Goal: Information Seeking & Learning: Understand process/instructions

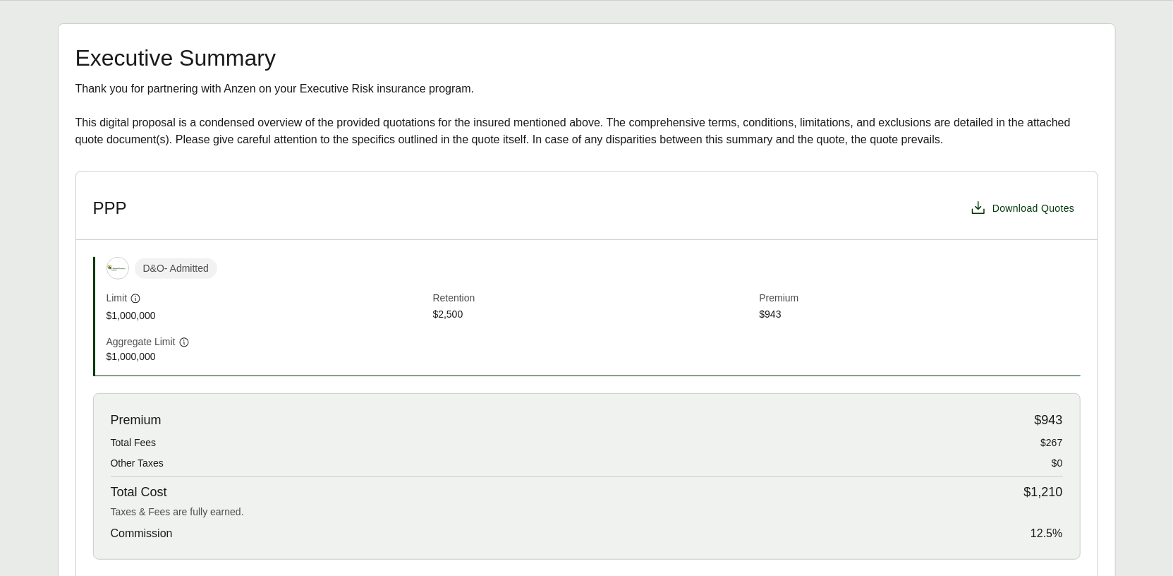
scroll to position [425, 0]
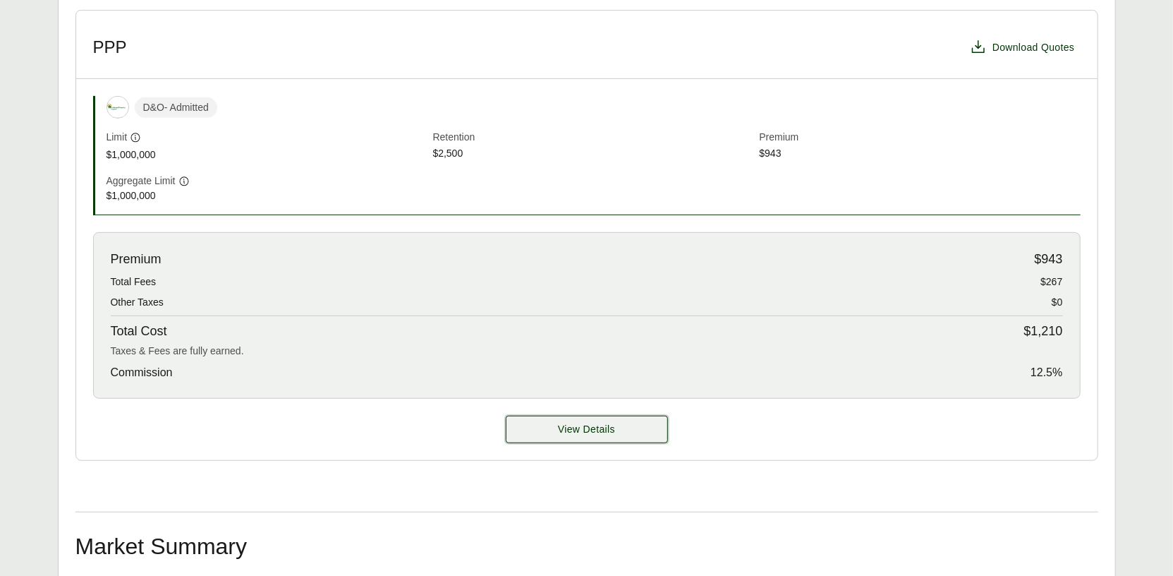
click at [579, 438] on button "View Details" at bounding box center [587, 430] width 162 height 28
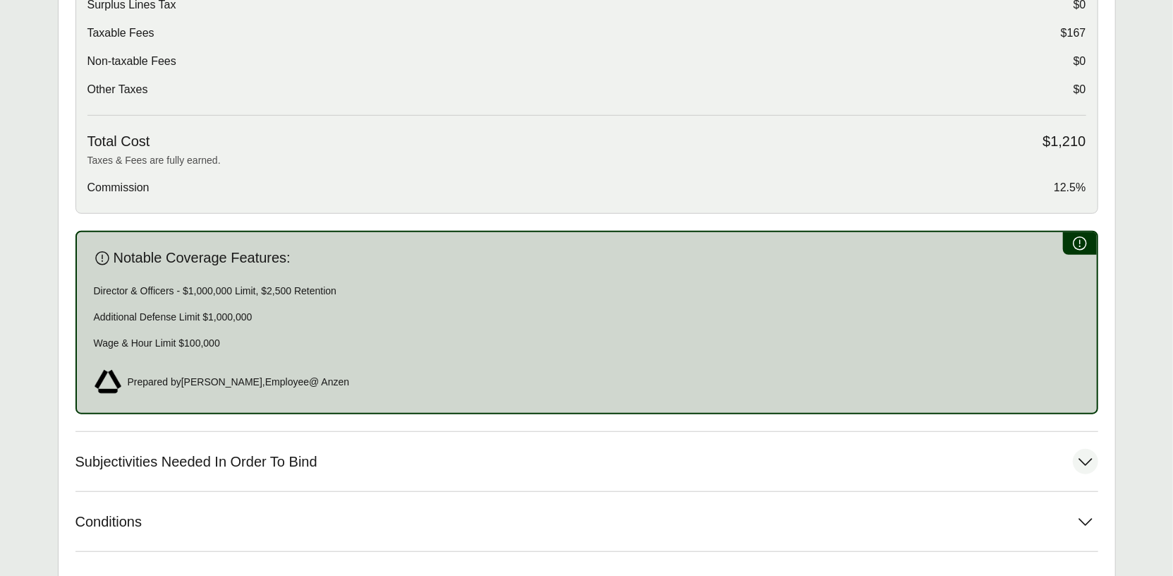
scroll to position [778, 0]
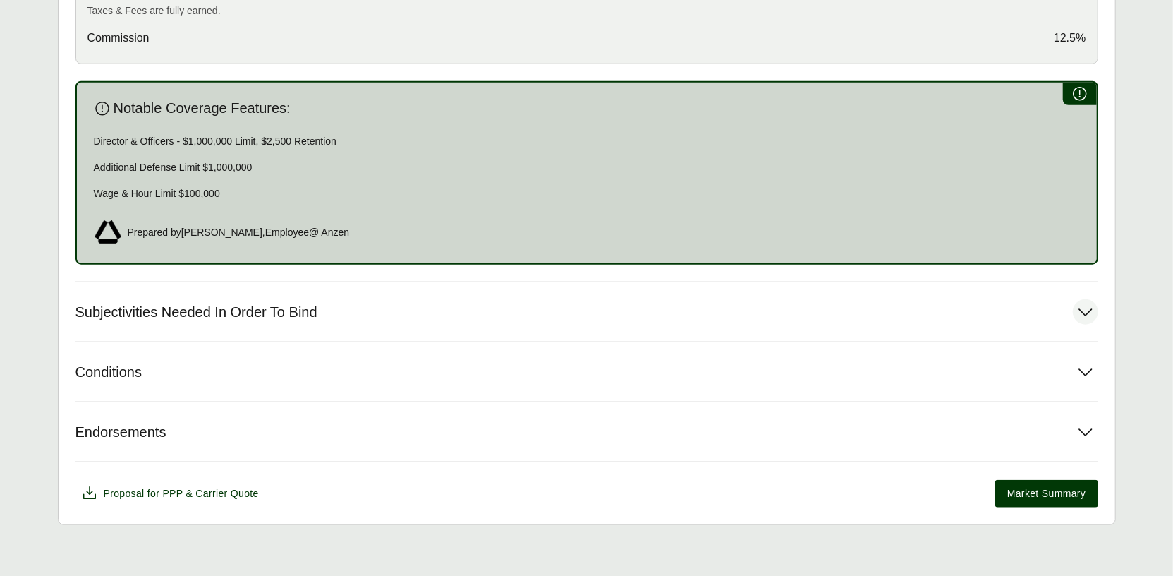
click at [229, 317] on button "Subjectivities Needed In Order To Bind" at bounding box center [586, 311] width 1023 height 59
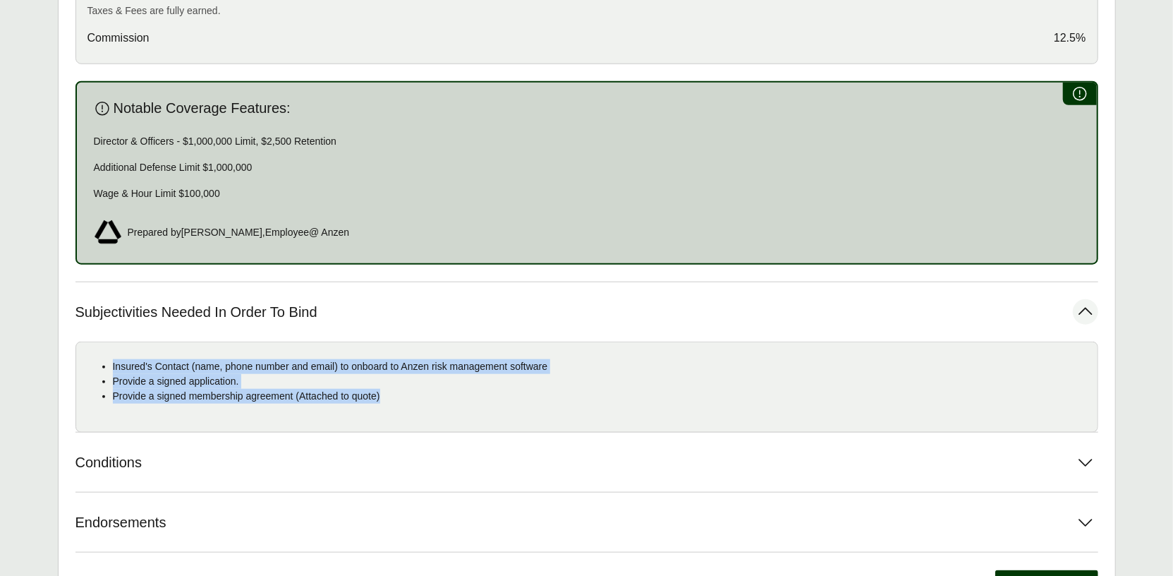
drag, startPoint x: 397, startPoint y: 394, endPoint x: 95, endPoint y: 358, distance: 304.8
click at [95, 359] on ul "Insured's Contact (name, phone number and email) to onboard to Anzen risk manag…" at bounding box center [586, 381] width 999 height 44
copy ul "Insured's Contact (name, phone number and email) to onboard to Anzen risk manag…"
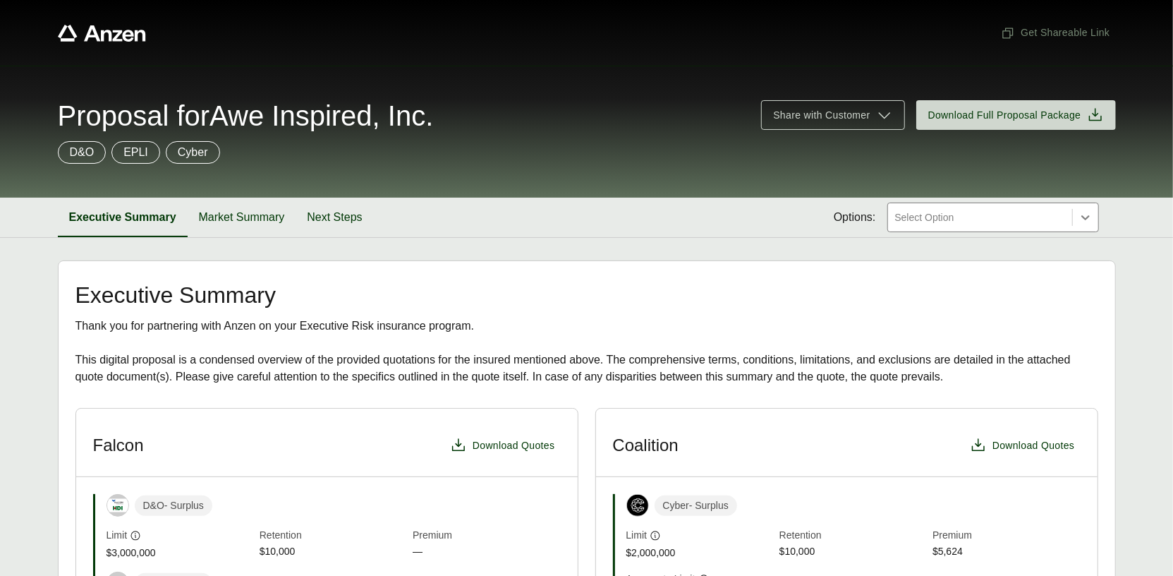
click at [391, 118] on span "Proposal for Awe Inspired, Inc." at bounding box center [246, 116] width 376 height 28
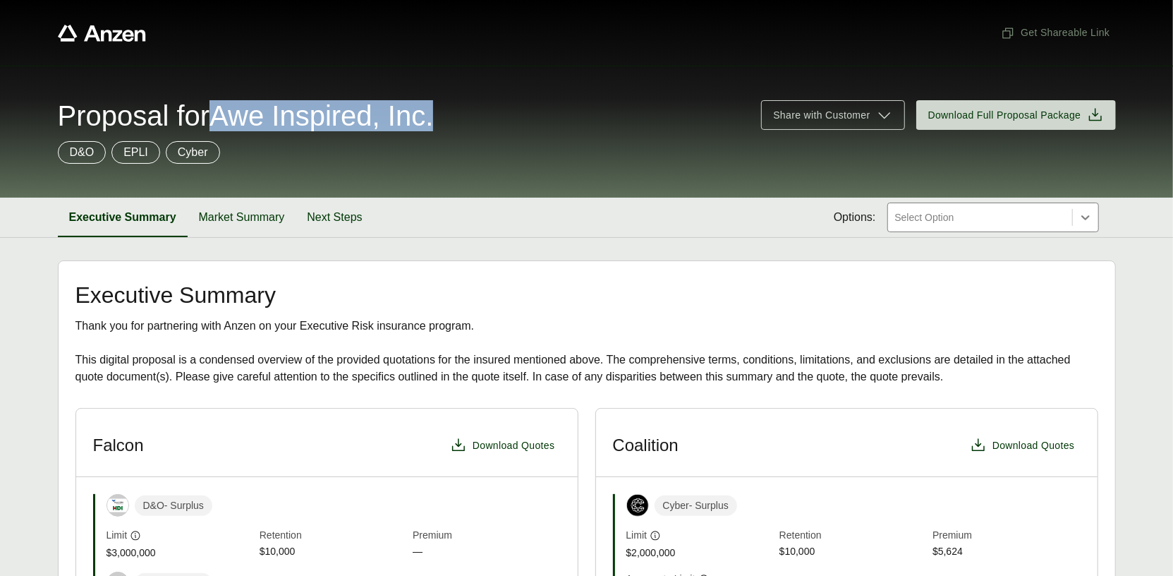
drag, startPoint x: 236, startPoint y: 108, endPoint x: 472, endPoint y: 115, distance: 236.5
click at [472, 115] on div "Proposal for Awe Inspired, Inc." at bounding box center [401, 116] width 687 height 28
copy span "Awe Inspired, Inc."
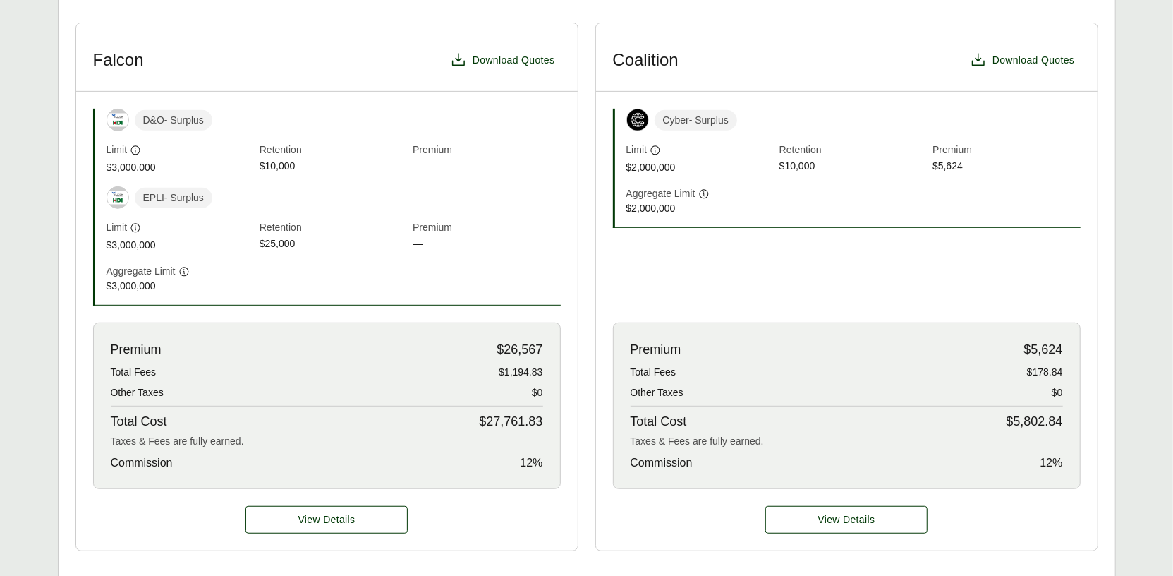
scroll to position [546, 0]
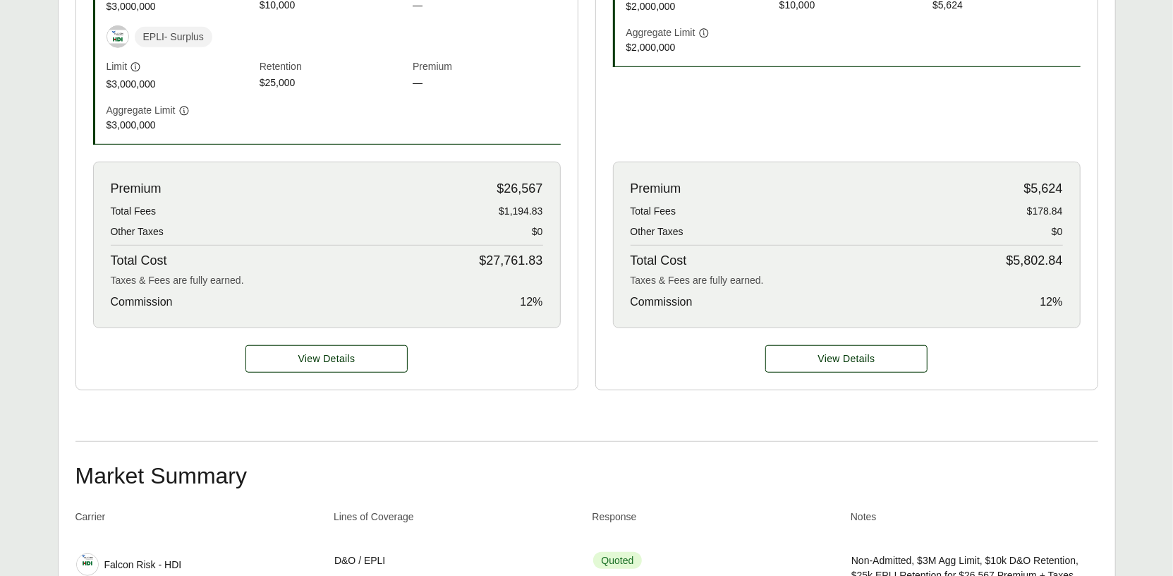
click at [380, 329] on div "View Details" at bounding box center [327, 358] width 502 height 61
click at [376, 345] on button "View Details" at bounding box center [327, 359] width 162 height 28
click at [380, 346] on button "View Details" at bounding box center [327, 359] width 162 height 28
click at [339, 356] on span "View Details" at bounding box center [326, 358] width 57 height 15
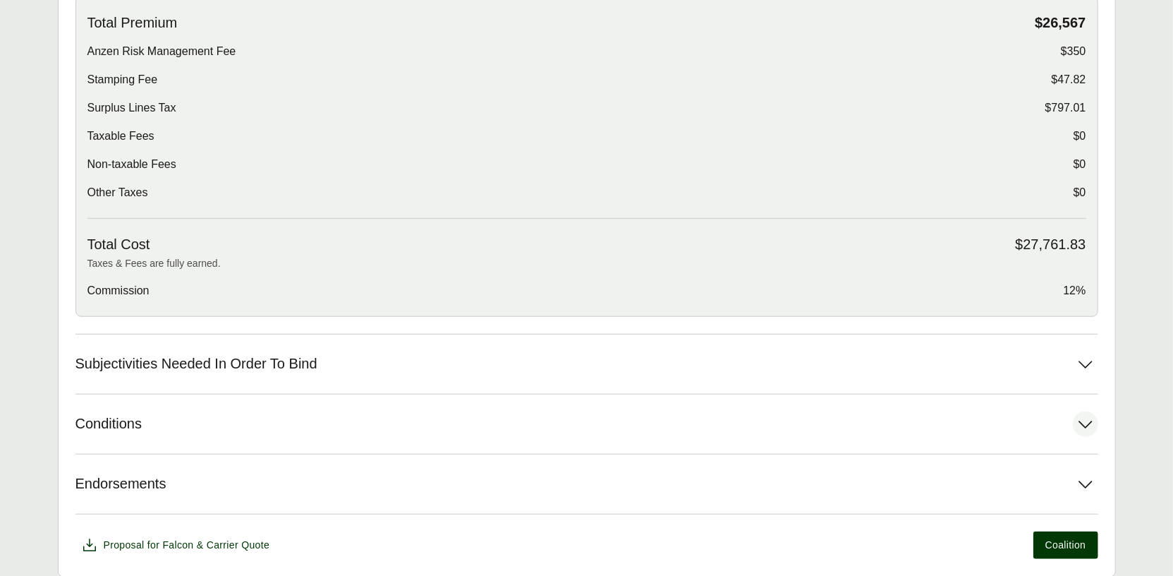
scroll to position [569, 0]
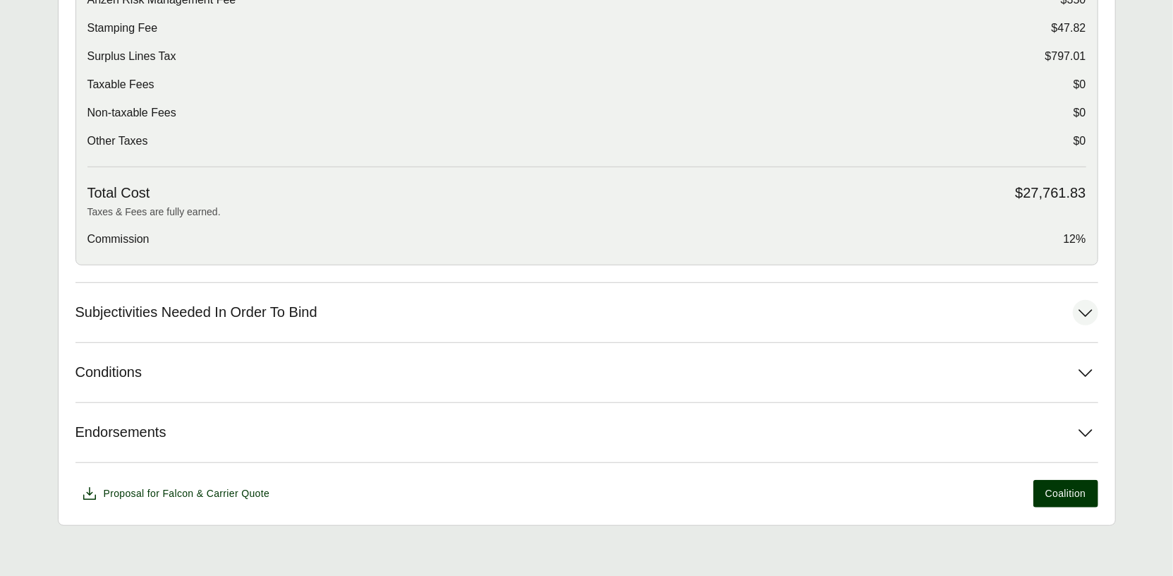
click at [321, 324] on button "Subjectivities Needed In Order To Bind" at bounding box center [586, 312] width 1023 height 59
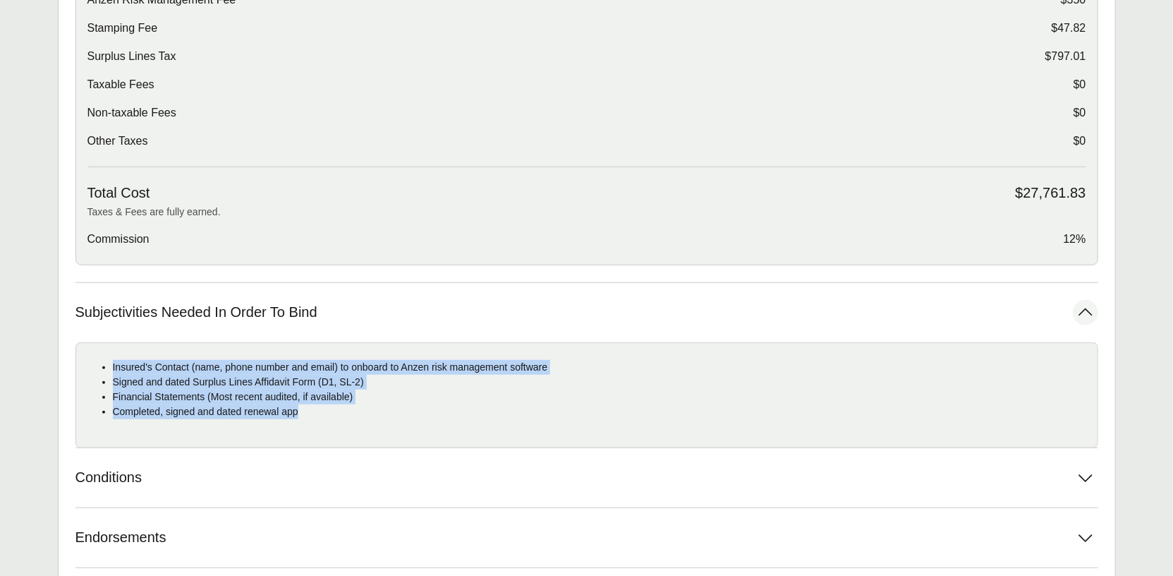
drag, startPoint x: 317, startPoint y: 413, endPoint x: 111, endPoint y: 360, distance: 212.9
click at [111, 360] on ul "Insured's Contact (name, phone number and email) to onboard to Anzen risk manag…" at bounding box center [586, 389] width 999 height 59
copy ul "Insured's Contact (name, phone number and email) to onboard to Anzen risk manag…"
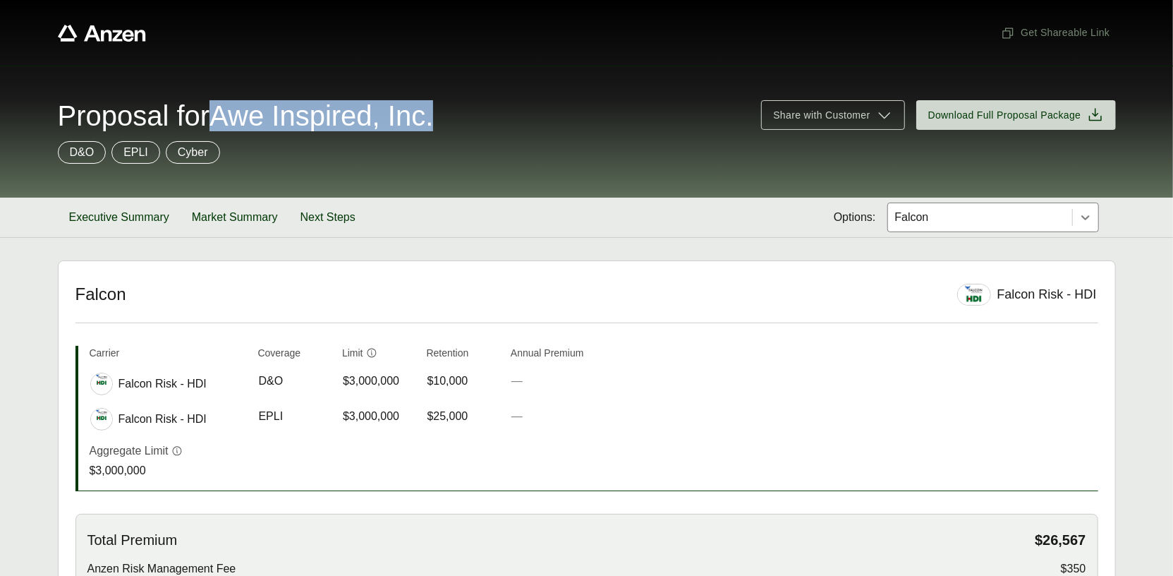
drag, startPoint x: 283, startPoint y: 121, endPoint x: 462, endPoint y: 128, distance: 179.3
click at [434, 128] on span "Proposal for Awe Inspired, Inc." at bounding box center [246, 116] width 376 height 28
copy span "Awe Inspired, Inc."
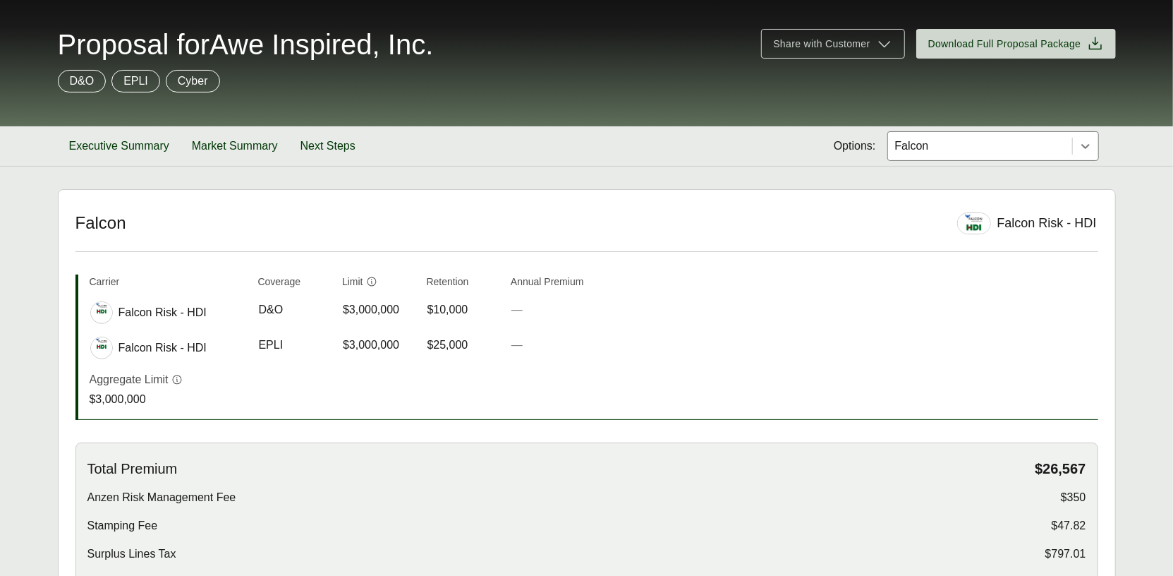
click at [1020, 148] on div at bounding box center [980, 146] width 173 height 17
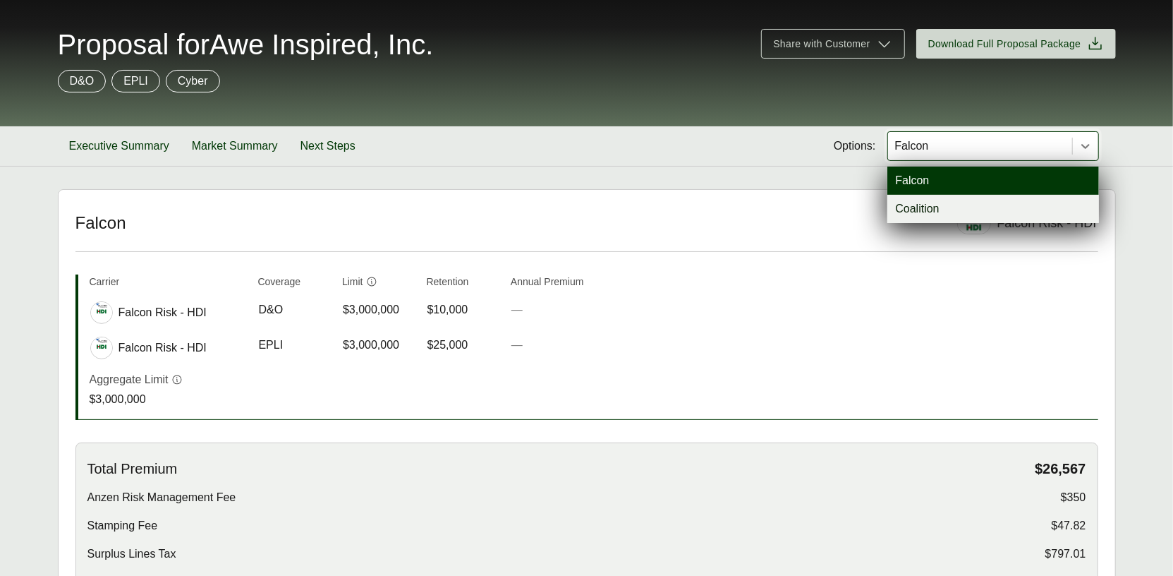
click at [956, 201] on div "Coalition" at bounding box center [994, 209] width 212 height 28
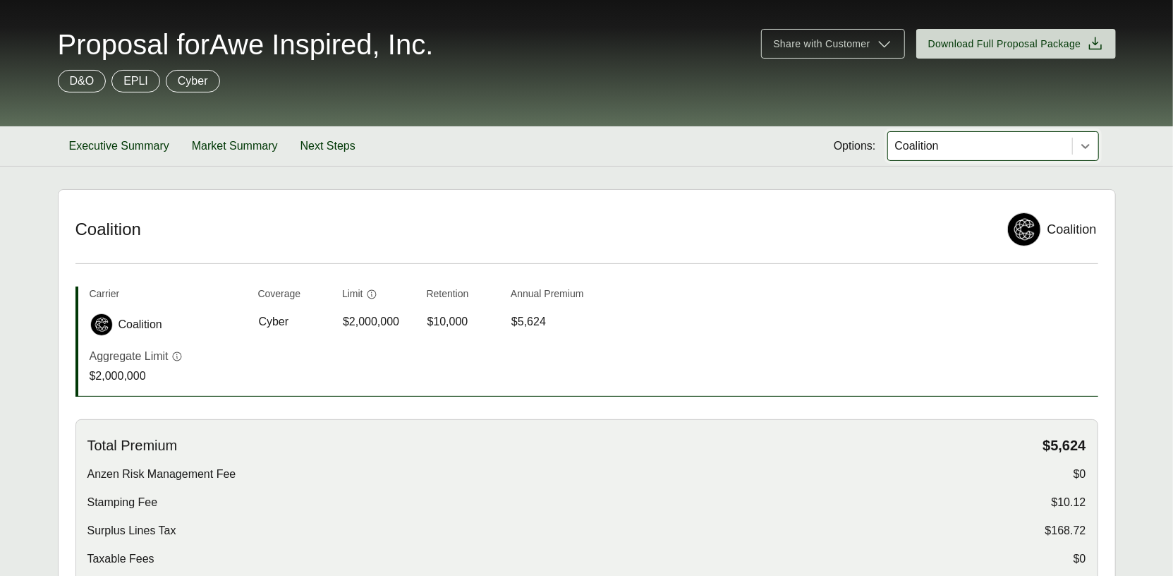
scroll to position [546, 0]
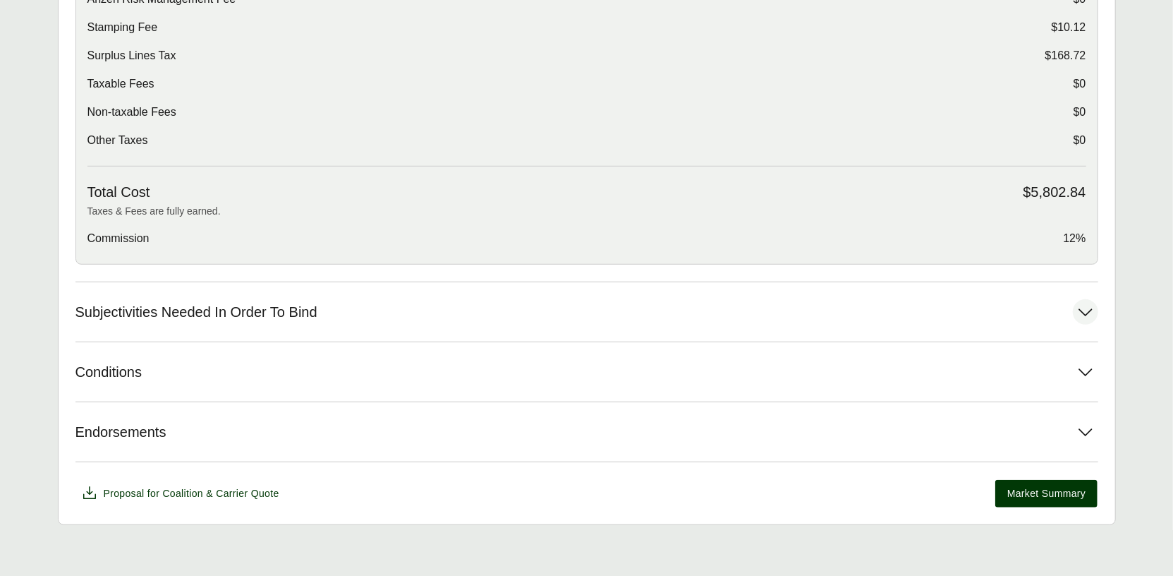
click at [353, 306] on button "Subjectivities Needed In Order To Bind" at bounding box center [586, 311] width 1023 height 59
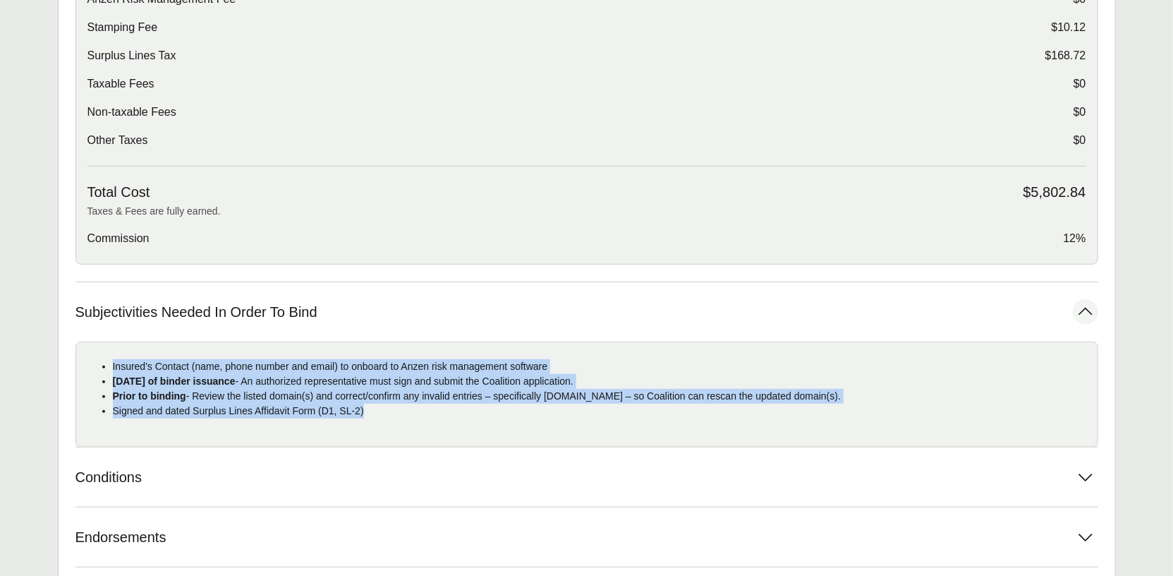
drag, startPoint x: 405, startPoint y: 407, endPoint x: 69, endPoint y: 363, distance: 338.8
click at [69, 363] on div "Options: Coalition Coalition Coalition Carrier Coverage Limit Retention Annual …" at bounding box center [587, 172] width 1058 height 916
copy ul "Insured's Contact (name, phone number and email) to onboard to Anzen risk manag…"
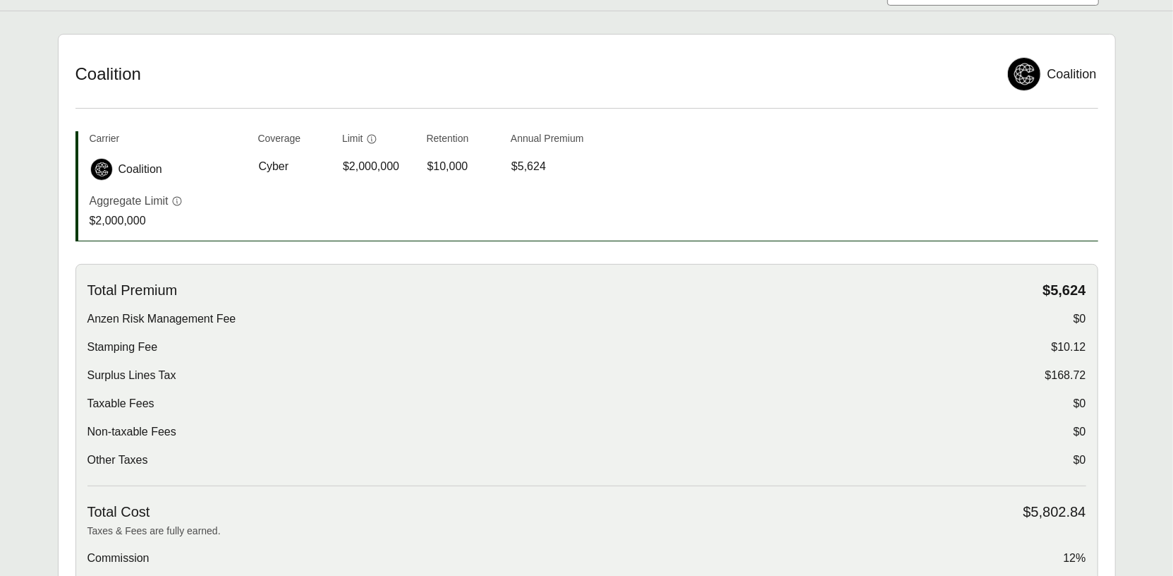
scroll to position [307, 0]
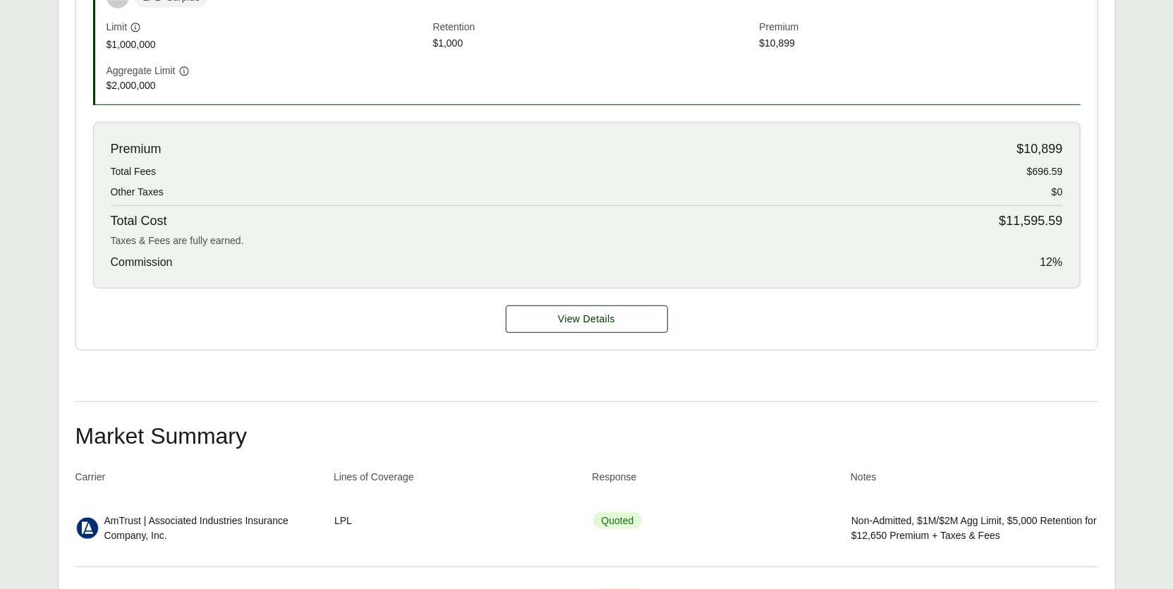
scroll to position [616, 0]
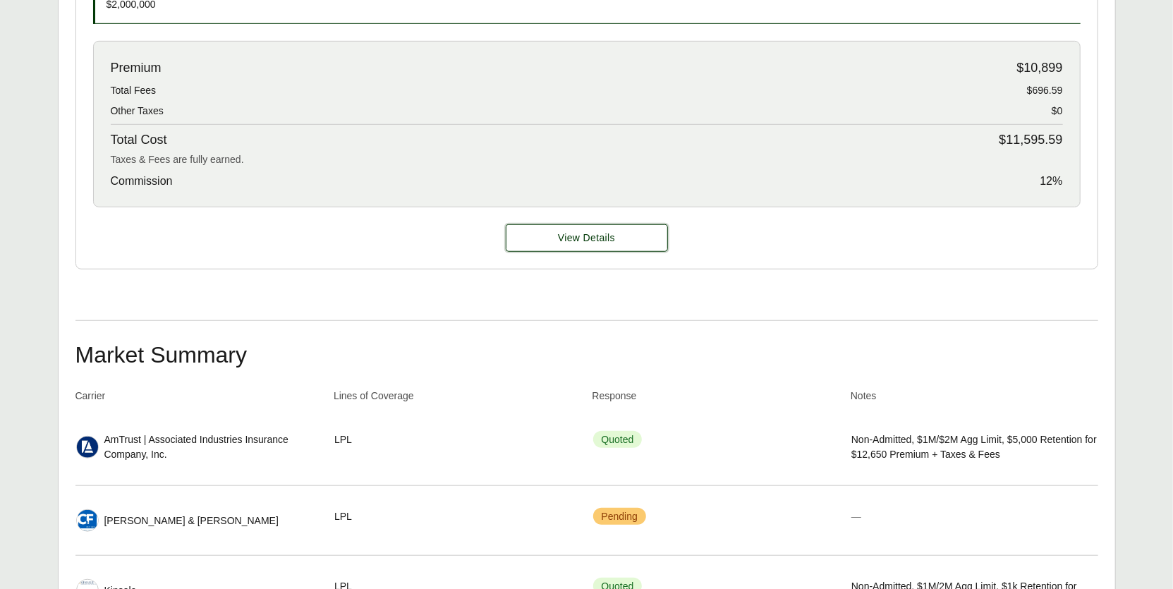
drag, startPoint x: 545, startPoint y: 209, endPoint x: 524, endPoint y: 231, distance: 30.9
click at [545, 224] on button "View Details" at bounding box center [587, 238] width 162 height 28
click at [558, 231] on span "View Details" at bounding box center [586, 238] width 57 height 15
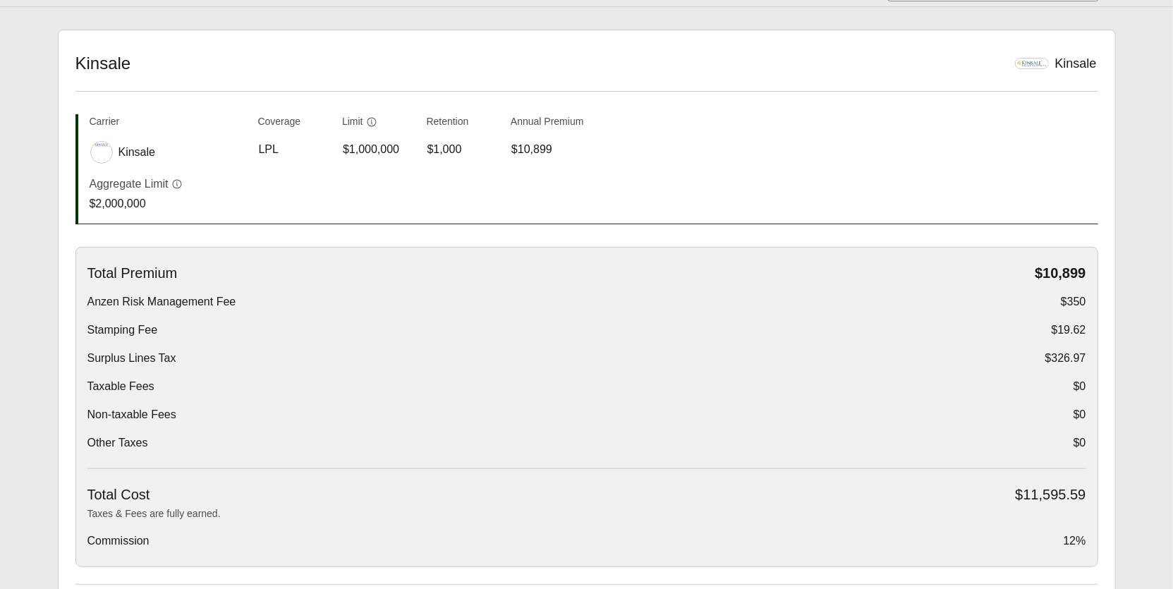
scroll to position [520, 0]
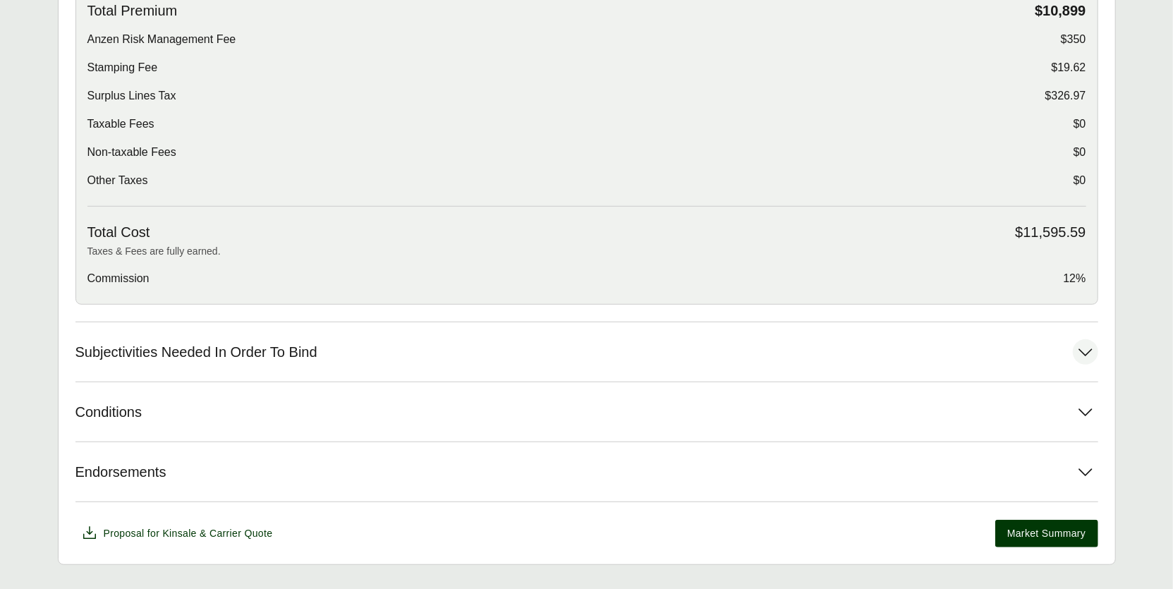
click at [368, 330] on button "Subjectivities Needed In Order To Bind" at bounding box center [586, 351] width 1023 height 59
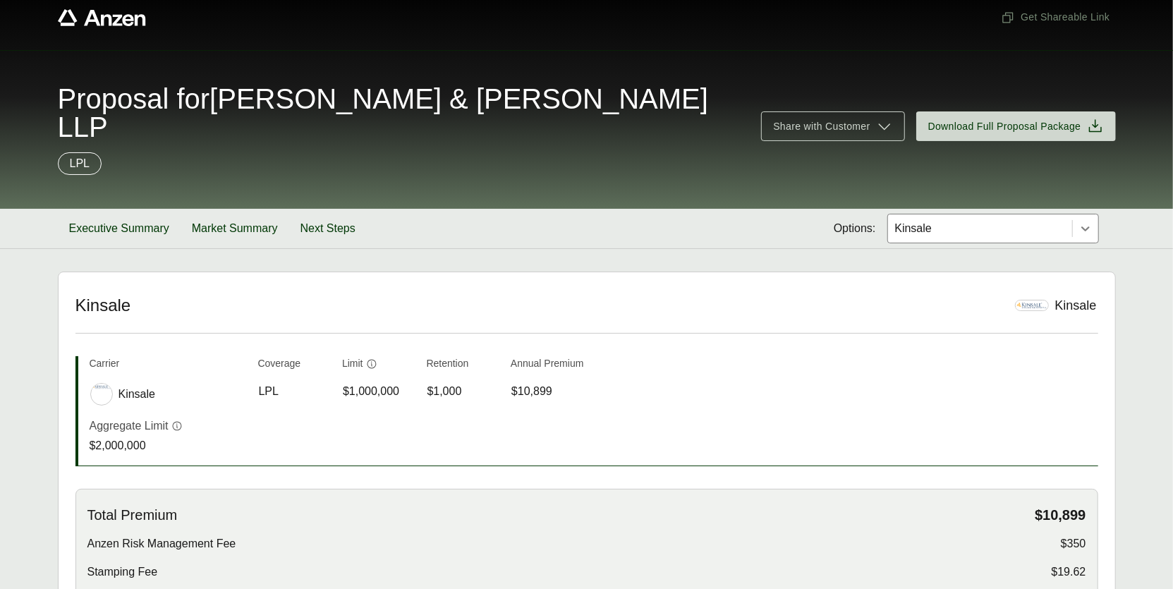
scroll to position [0, 0]
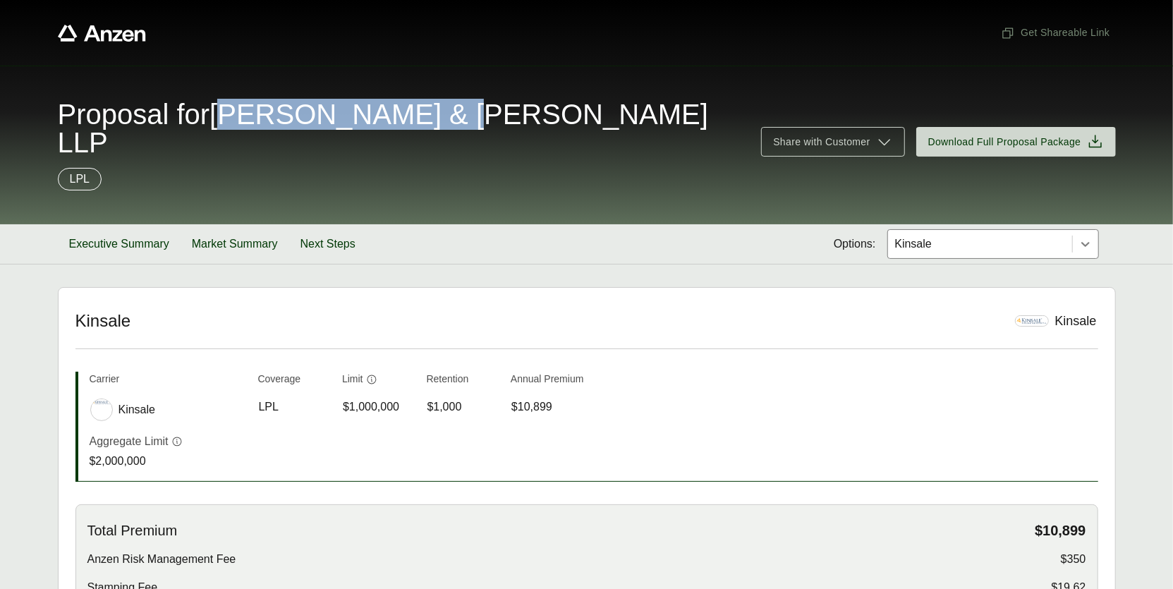
drag, startPoint x: 239, startPoint y: 107, endPoint x: 462, endPoint y: 117, distance: 223.2
click at [482, 117] on div "Proposal for Davis & Davis LLP" at bounding box center [401, 128] width 687 height 56
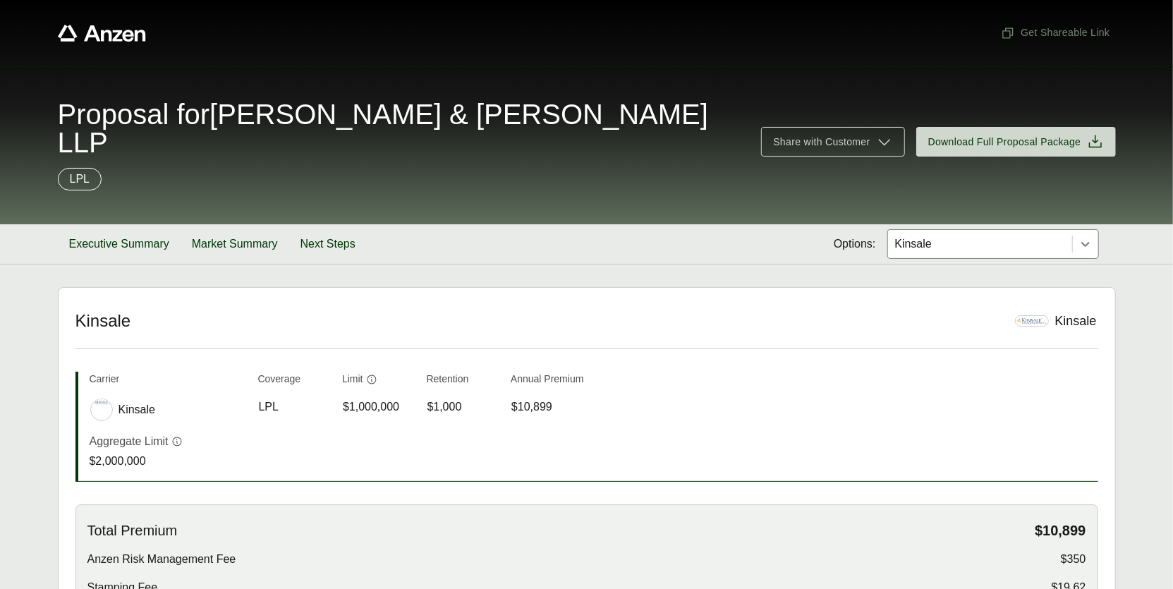
drag, startPoint x: 285, startPoint y: 110, endPoint x: 255, endPoint y: 112, distance: 30.4
click at [284, 111] on span "Proposal for Davis & Davis LLP" at bounding box center [401, 128] width 687 height 56
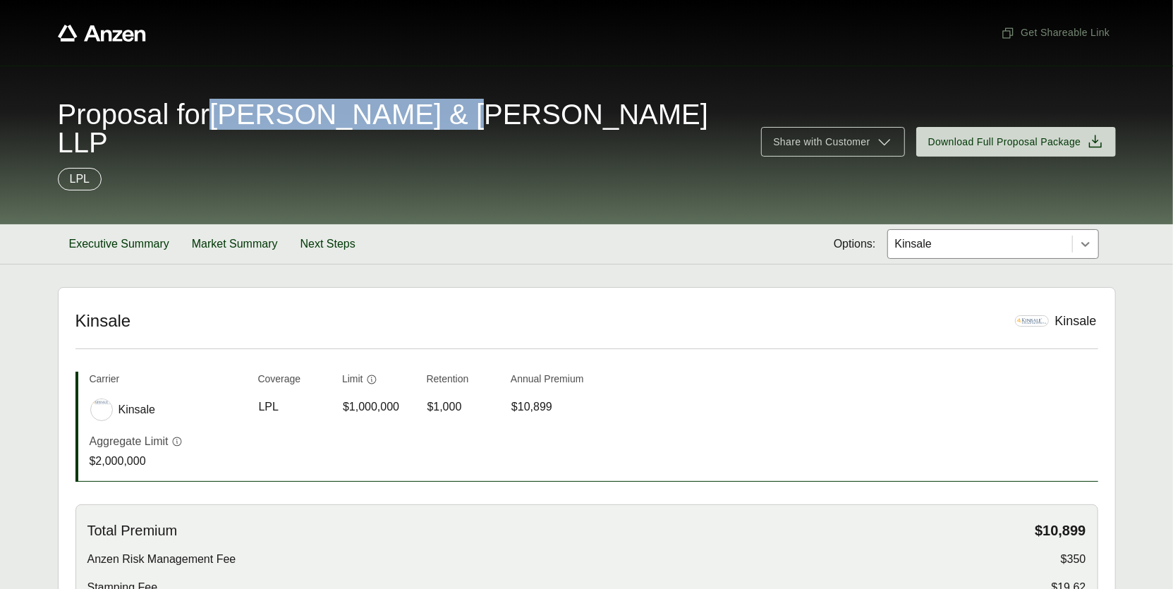
drag, startPoint x: 250, startPoint y: 116, endPoint x: 471, endPoint y: 126, distance: 221.8
click at [471, 126] on div "Proposal for Davis & Davis LLP" at bounding box center [401, 128] width 687 height 56
copy span "Davis & Davis LLP"
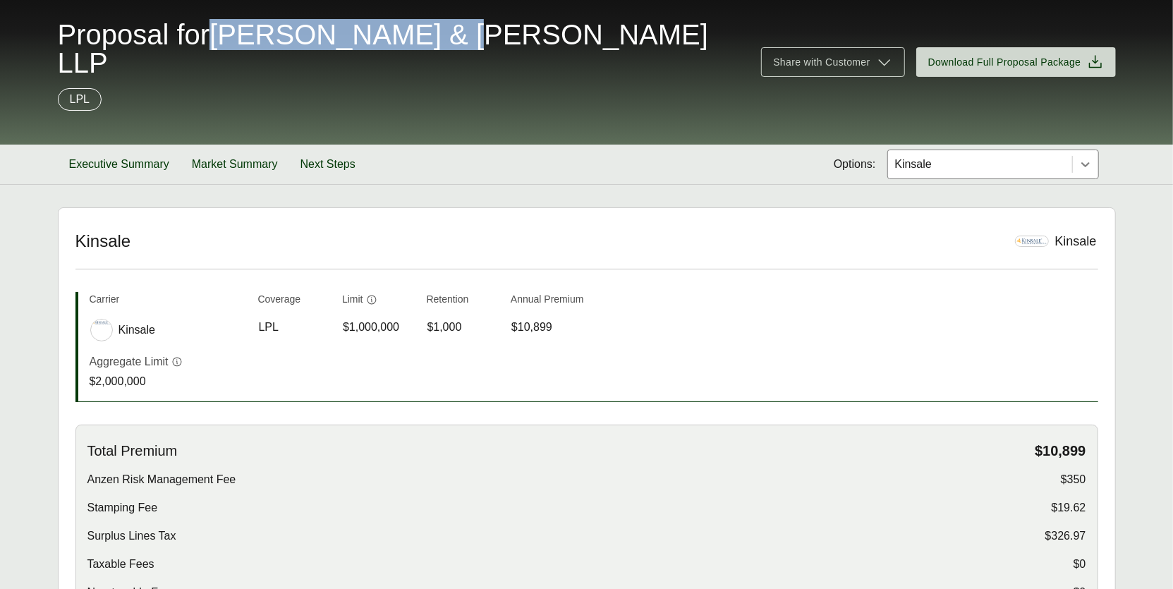
scroll to position [630, 0]
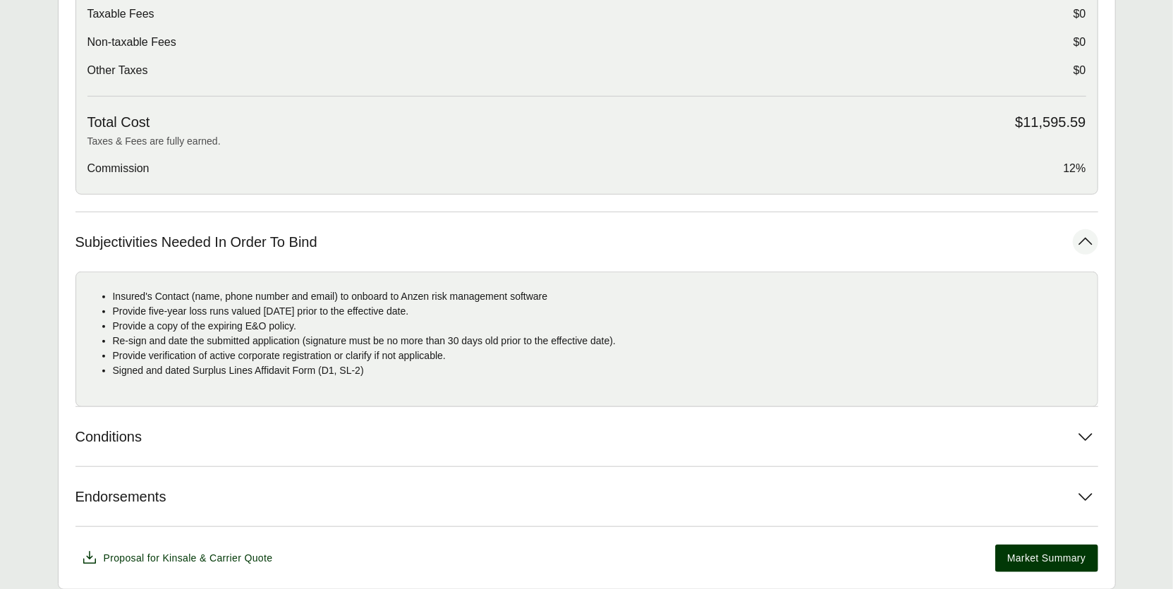
click at [393, 363] on p "Signed and dated Surplus Lines Affidavit Form (D1, SL-2)" at bounding box center [600, 370] width 974 height 15
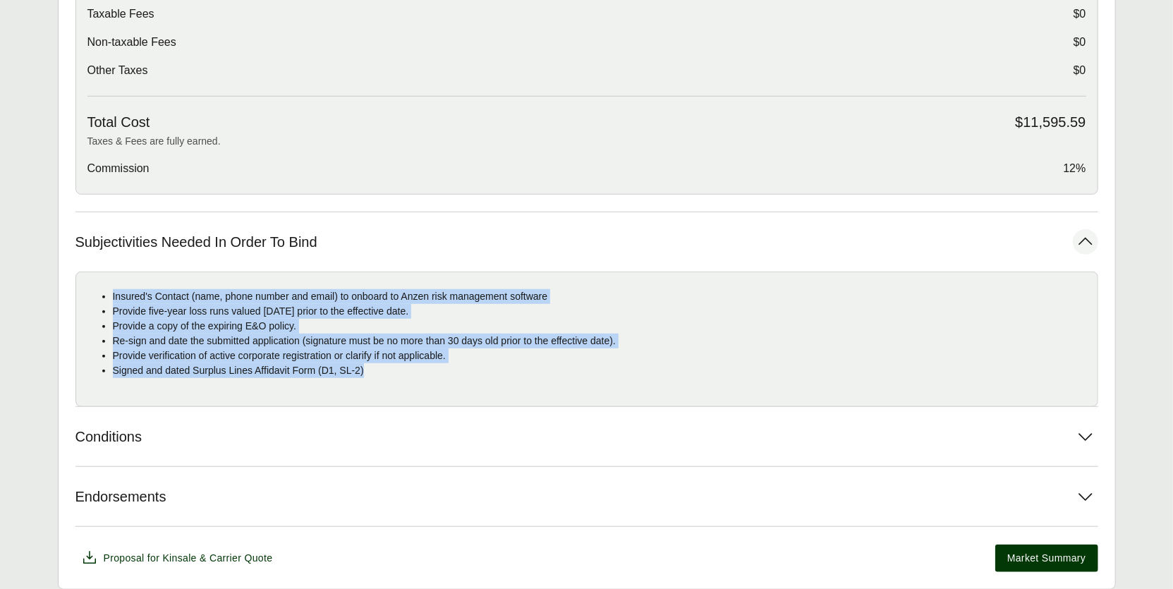
drag, startPoint x: 389, startPoint y: 340, endPoint x: 114, endPoint y: 269, distance: 284.2
click at [109, 289] on ul "Insured's Contact (name, phone number and email) to onboard to Anzen risk manag…" at bounding box center [586, 333] width 999 height 89
copy ul "Insured's Contact (name, phone number and email) to onboard to Anzen risk manag…"
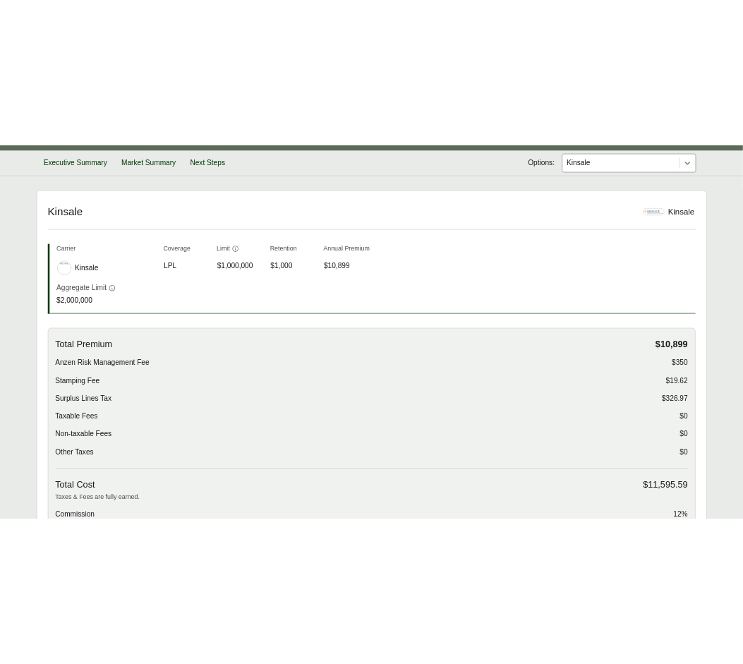
scroll to position [0, 0]
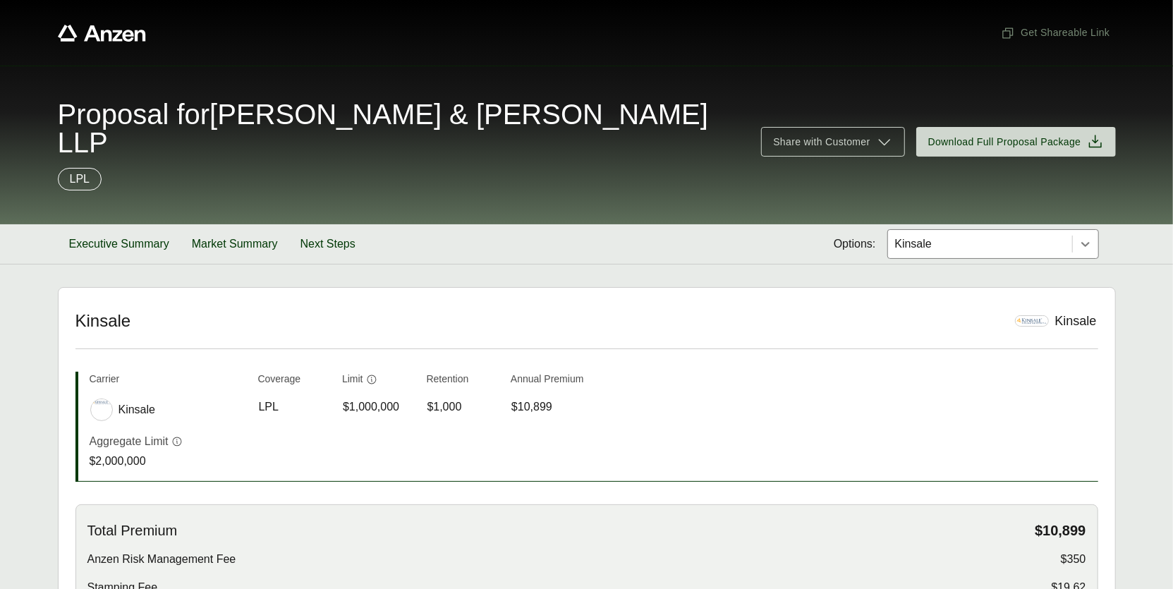
click at [296, 117] on span "Proposal for Davis & Davis LLP" at bounding box center [401, 128] width 687 height 56
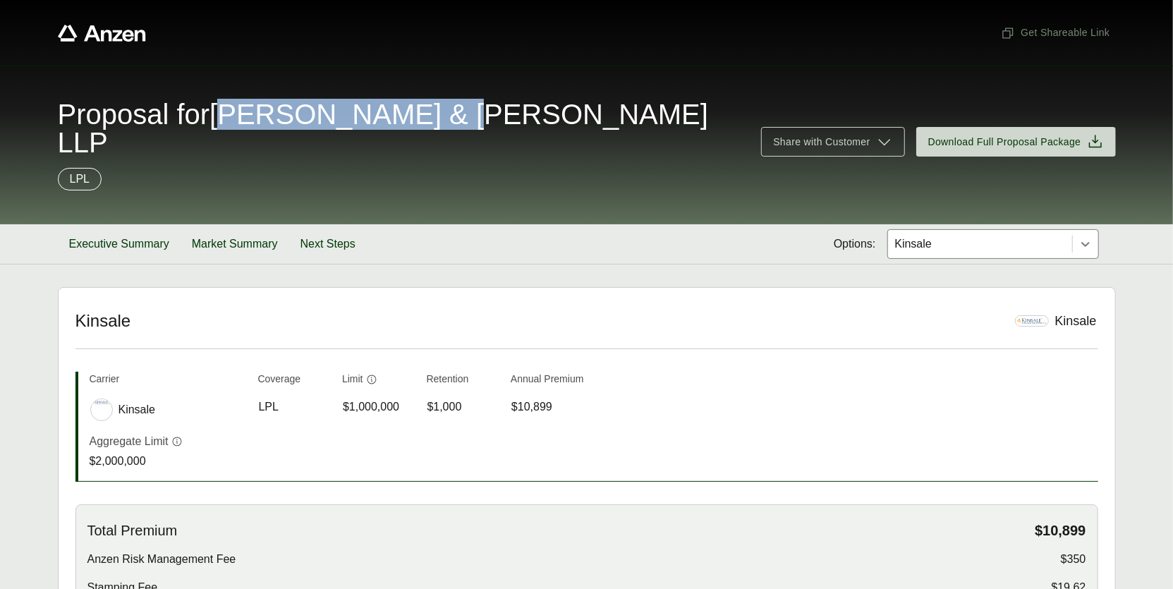
drag, startPoint x: 241, startPoint y: 117, endPoint x: 441, endPoint y: 111, distance: 199.8
click at [476, 109] on div "Proposal for Davis & Davis LLP" at bounding box center [401, 128] width 687 height 56
drag, startPoint x: 238, startPoint y: 116, endPoint x: 429, endPoint y: 114, distance: 190.5
click at [492, 114] on div "Proposal for Davis & Davis LLP" at bounding box center [401, 128] width 687 height 56
copy span "avis & Davis LLP"
